Goal: Task Accomplishment & Management: Manage account settings

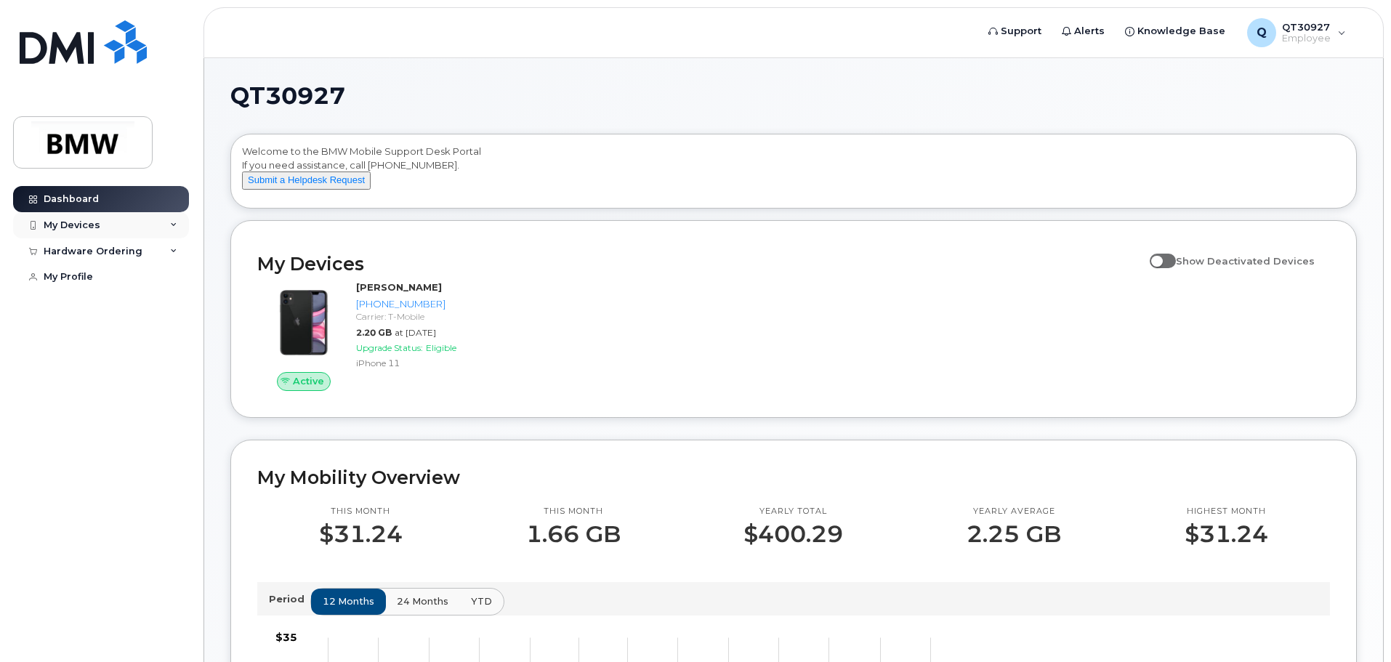
click at [93, 224] on div "My Devices" at bounding box center [72, 225] width 57 height 12
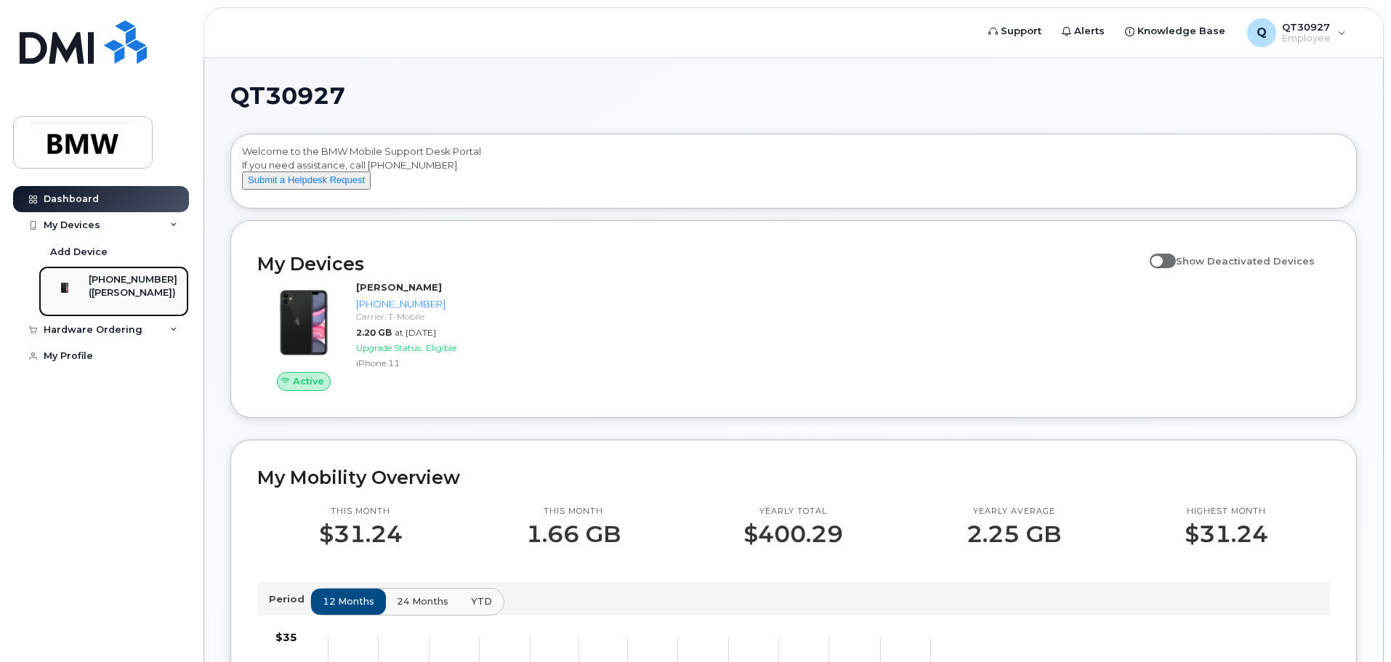
click at [153, 287] on div "([PERSON_NAME])" at bounding box center [133, 292] width 89 height 13
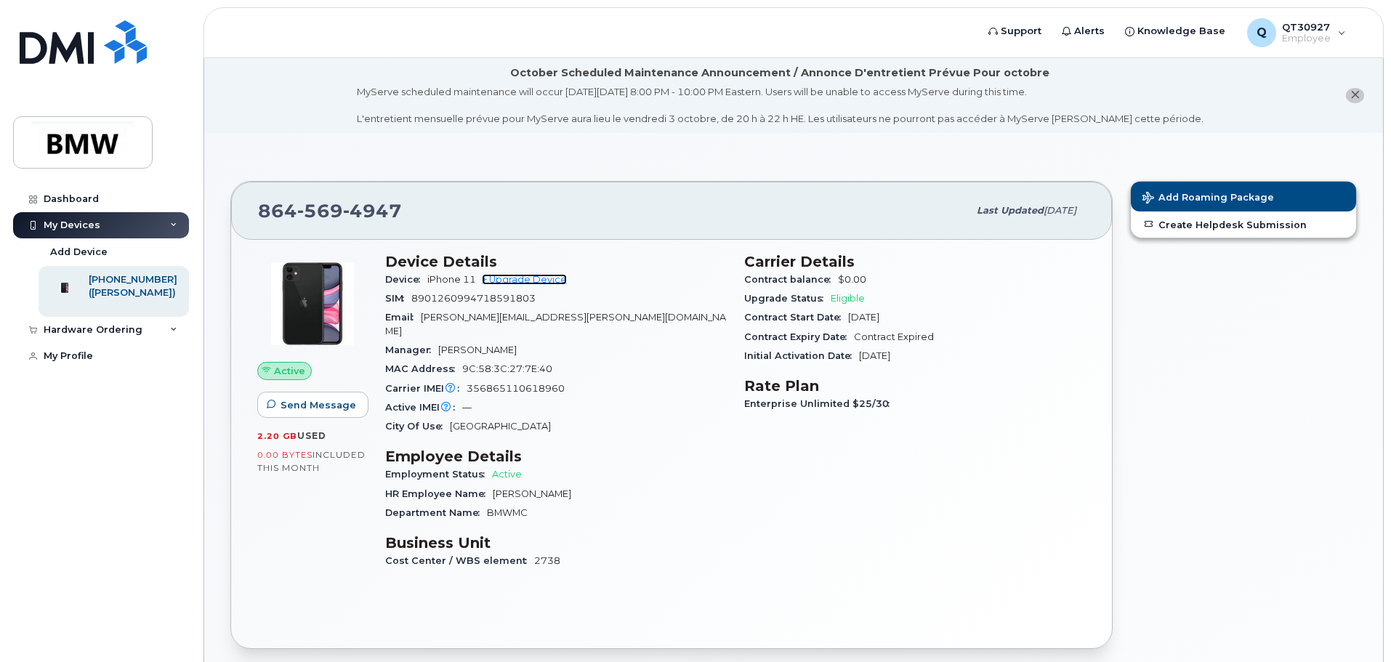
click at [550, 280] on link "+ Upgrade Device" at bounding box center [524, 279] width 85 height 11
